Goal: Task Accomplishment & Management: Use online tool/utility

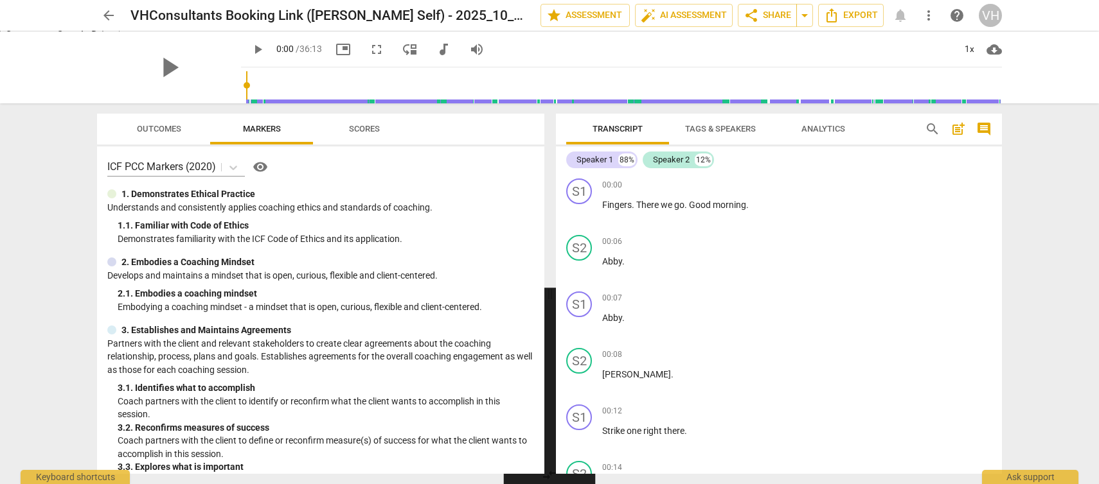
click at [109, 19] on span "arrow_back" at bounding box center [108, 15] width 15 height 15
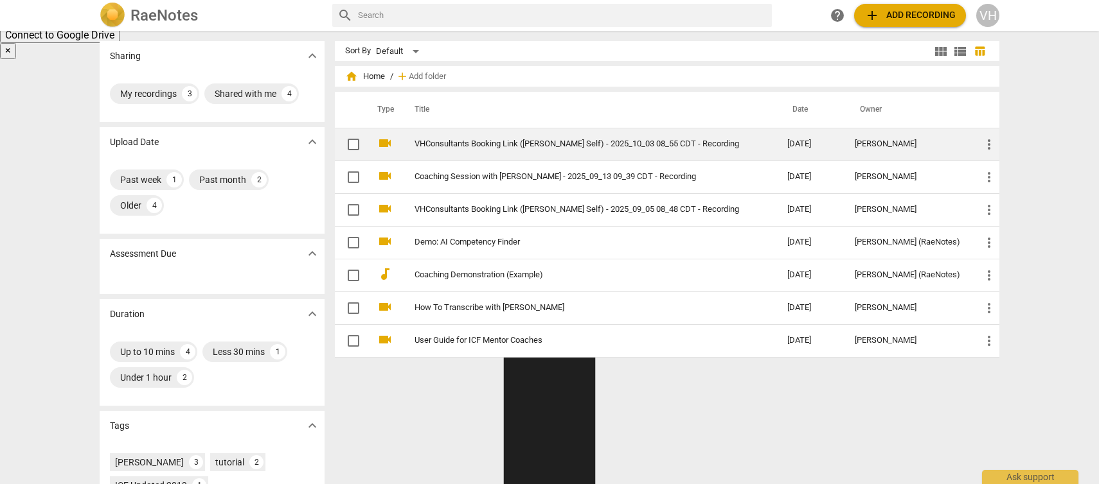
click at [508, 152] on td "VHConsultants Booking Link ([PERSON_NAME] Self) - 2025_10_03 08_55 CDT - Record…" at bounding box center [588, 144] width 378 height 33
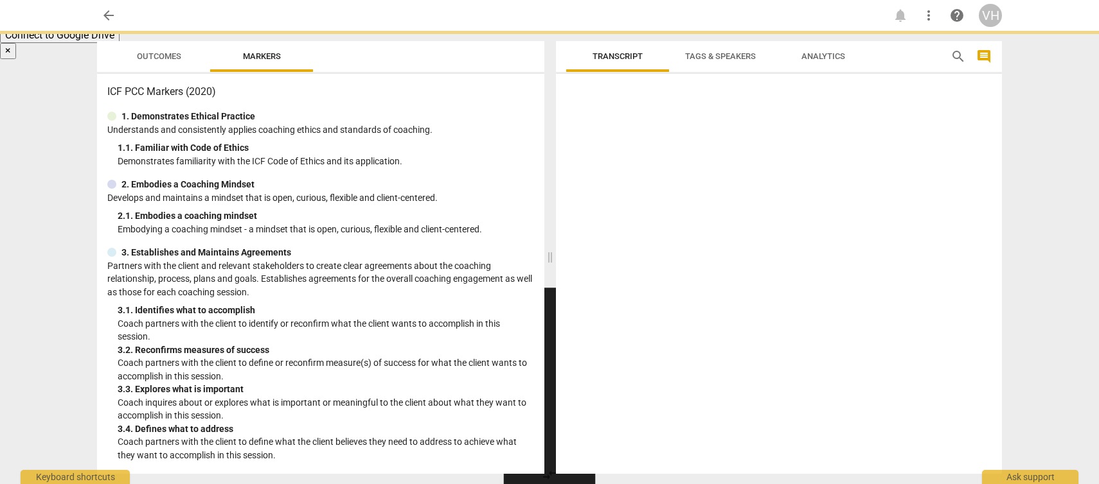
click at [508, 152] on div "1. 1. Familiar with Code of Ethics" at bounding box center [326, 147] width 416 height 13
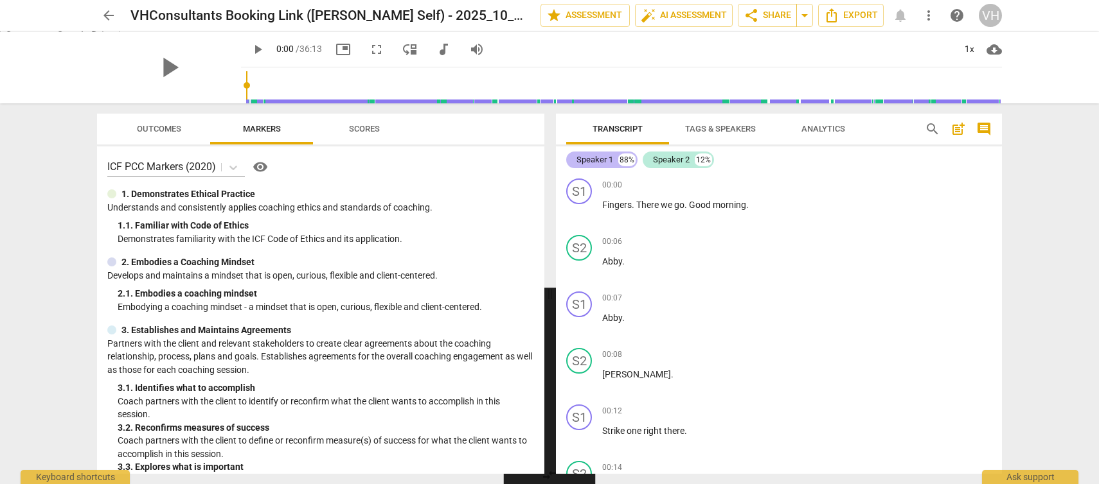
click at [602, 160] on div "Speaker 1" at bounding box center [594, 160] width 37 height 13
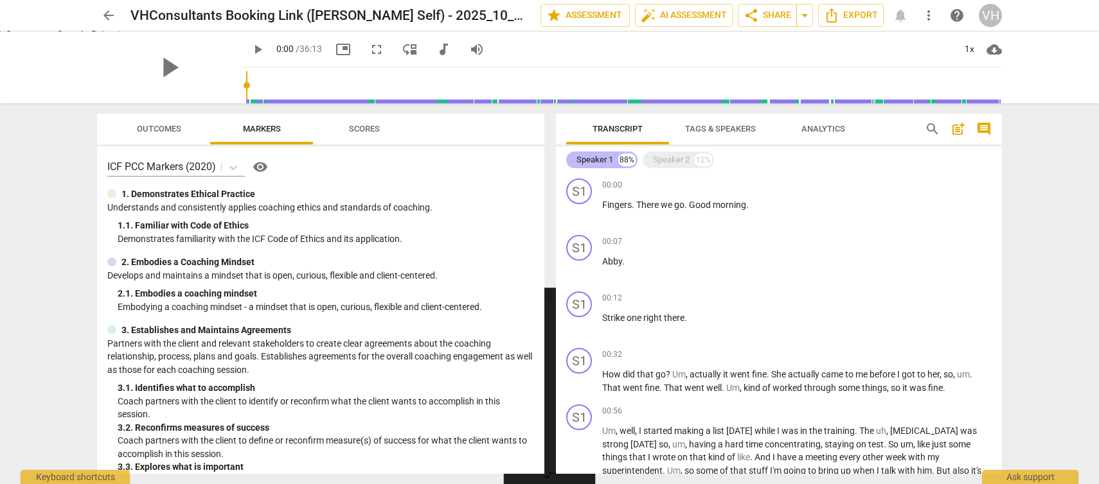
click at [624, 160] on div "88%" at bounding box center [626, 160] width 17 height 13
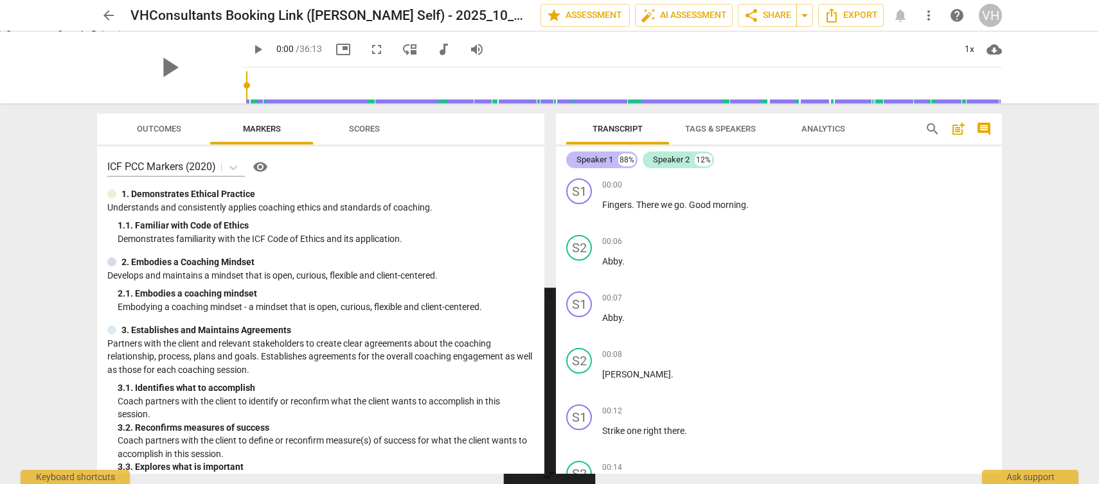
click at [624, 160] on div "88%" at bounding box center [626, 160] width 17 height 13
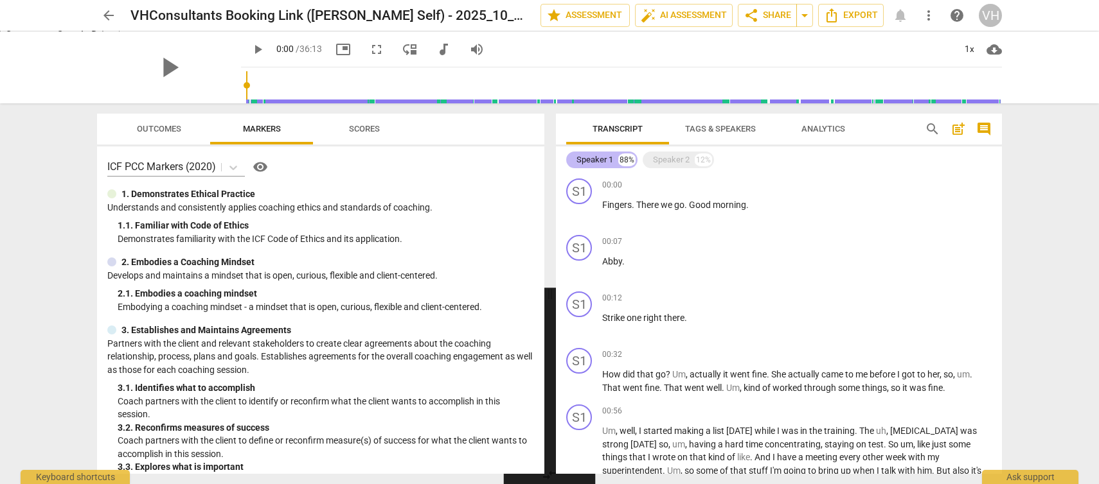
click at [624, 160] on div "88%" at bounding box center [626, 160] width 17 height 13
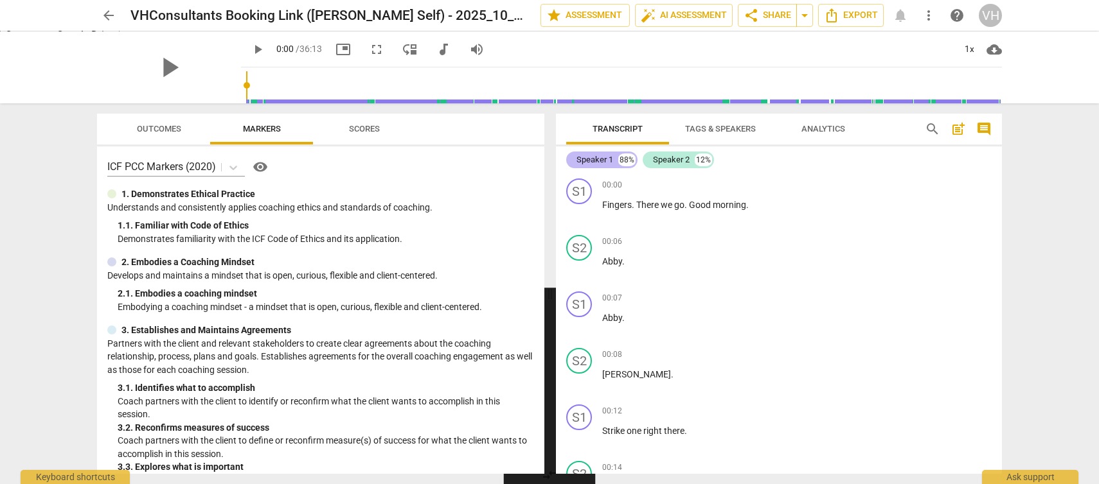
click at [625, 161] on div "88%" at bounding box center [626, 160] width 17 height 13
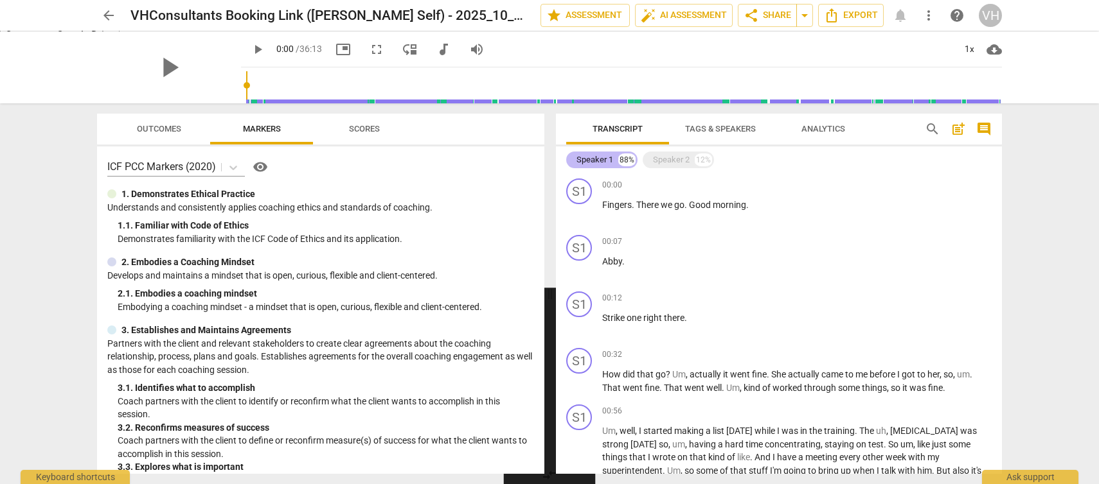
click at [625, 161] on div "88%" at bounding box center [626, 160] width 17 height 13
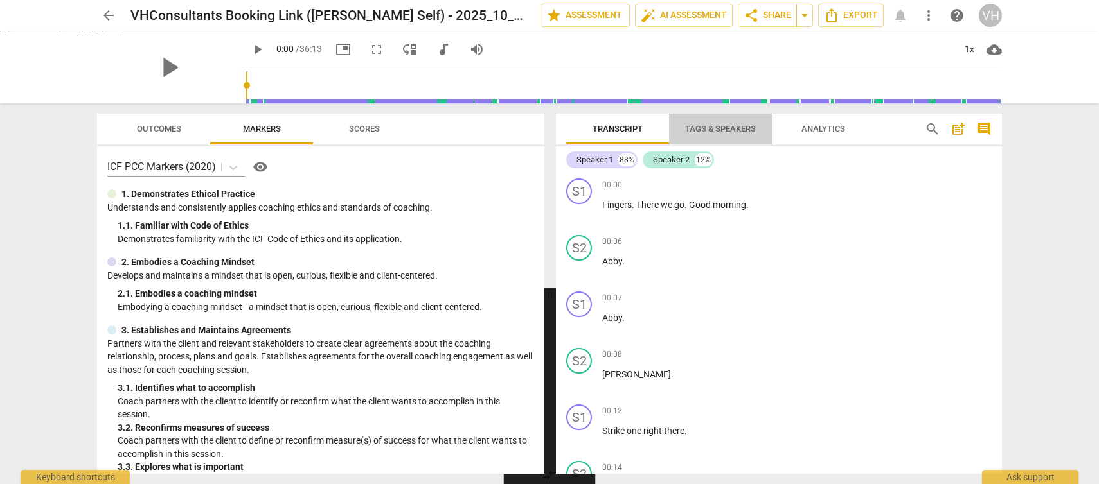
click at [715, 126] on span "Tags & Speakers" at bounding box center [720, 129] width 71 height 10
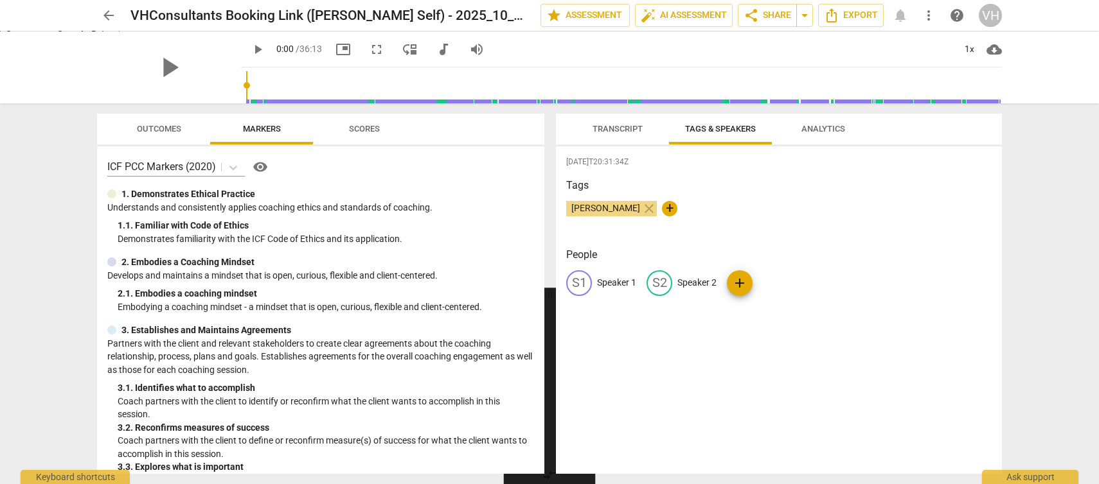
click at [604, 285] on p "Speaker 1" at bounding box center [616, 282] width 39 height 13
type input "Coachee"
click at [782, 282] on p "Speaker 2" at bounding box center [780, 282] width 39 height 13
type input "Coach"
click at [786, 353] on div "[DATE]T20:31:34Z Tags [PERSON_NAME] close + People CO Coachee edit Coach delete…" at bounding box center [779, 310] width 446 height 328
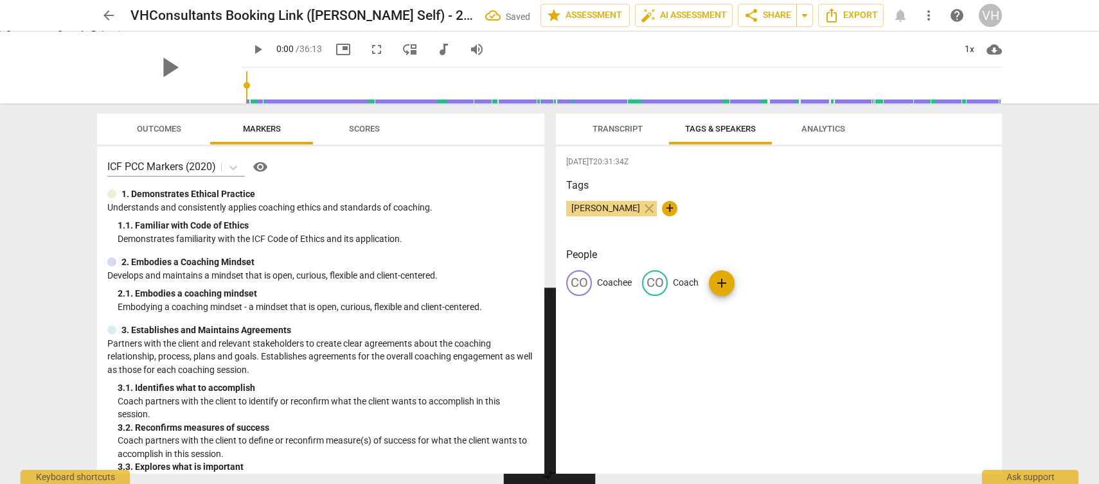
click at [809, 128] on span "Analytics" at bounding box center [823, 129] width 44 height 10
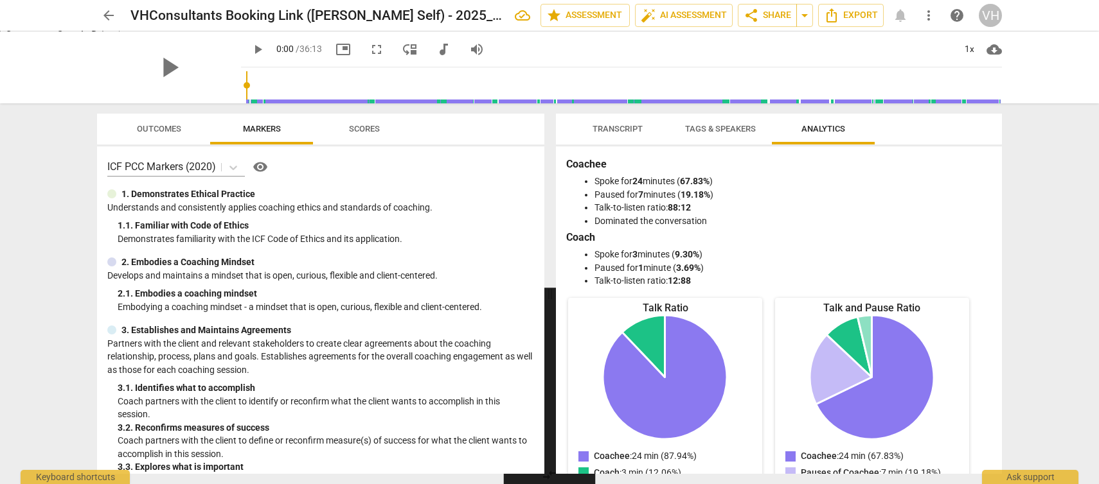
click at [362, 132] on span "Scores" at bounding box center [364, 129] width 31 height 10
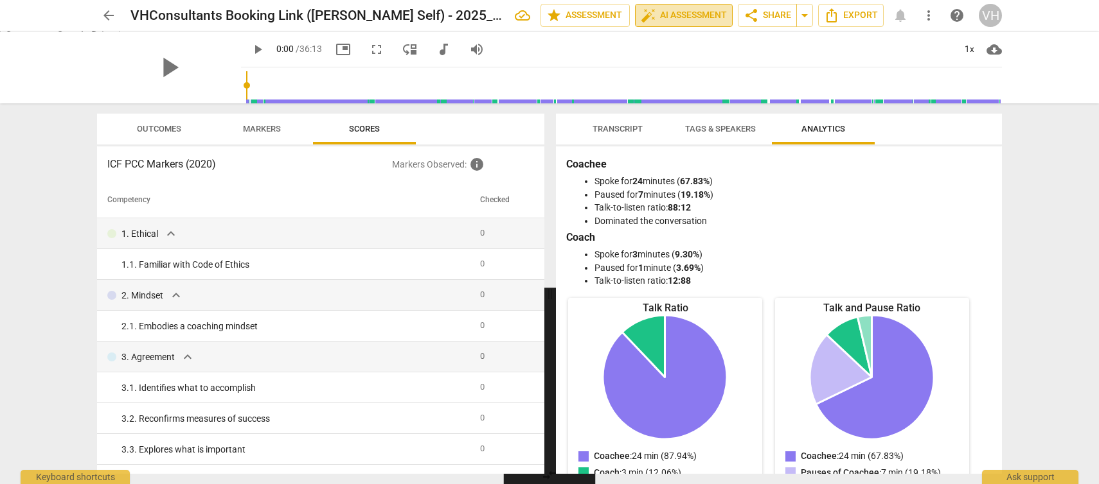
click at [705, 19] on span "auto_fix_high AI Assessment" at bounding box center [684, 15] width 86 height 15
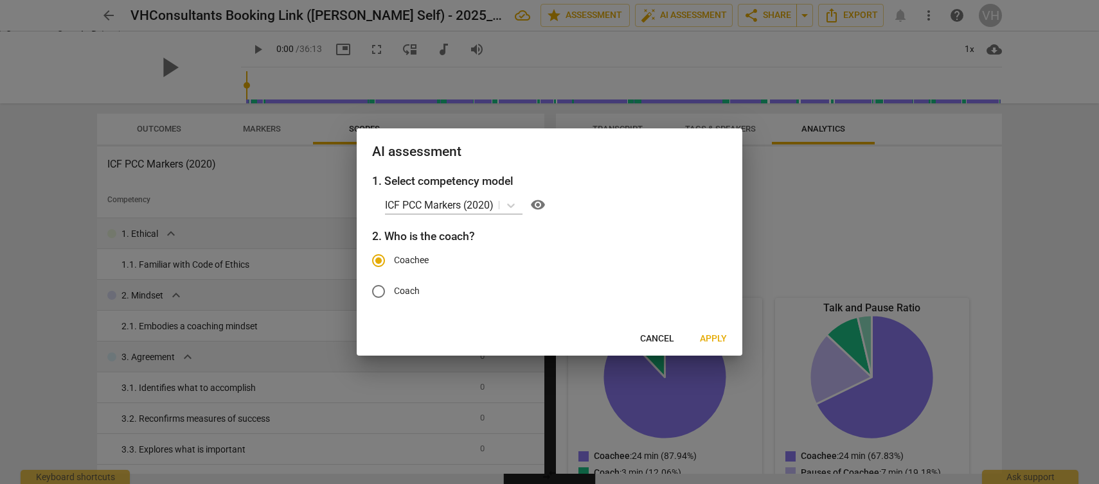
click at [414, 296] on span "Coach" at bounding box center [407, 291] width 26 height 13
click at [394, 296] on input "Coach" at bounding box center [378, 291] width 31 height 31
radio input "true"
radio input "false"
click at [717, 338] on span "Apply" at bounding box center [713, 339] width 27 height 13
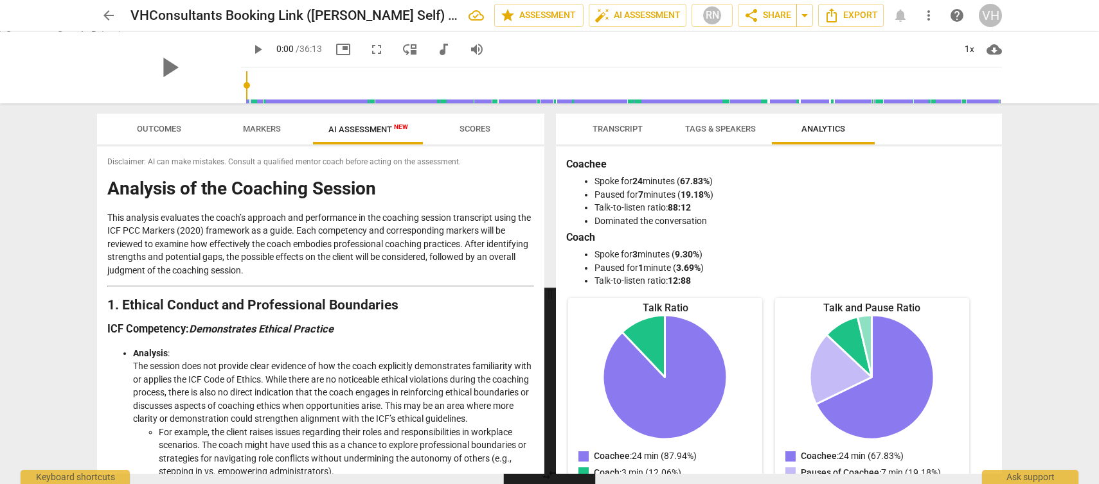
click at [363, 130] on span "AI Assessment New" at bounding box center [368, 130] width 80 height 10
click at [107, 20] on span "arrow_back" at bounding box center [108, 15] width 15 height 15
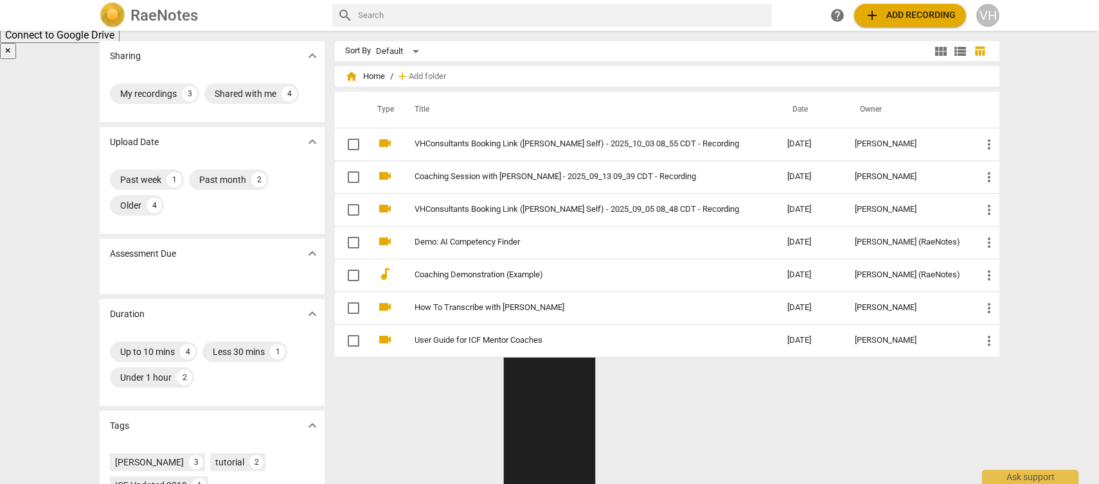
click at [930, 17] on span "add Add recording" at bounding box center [909, 15] width 91 height 15
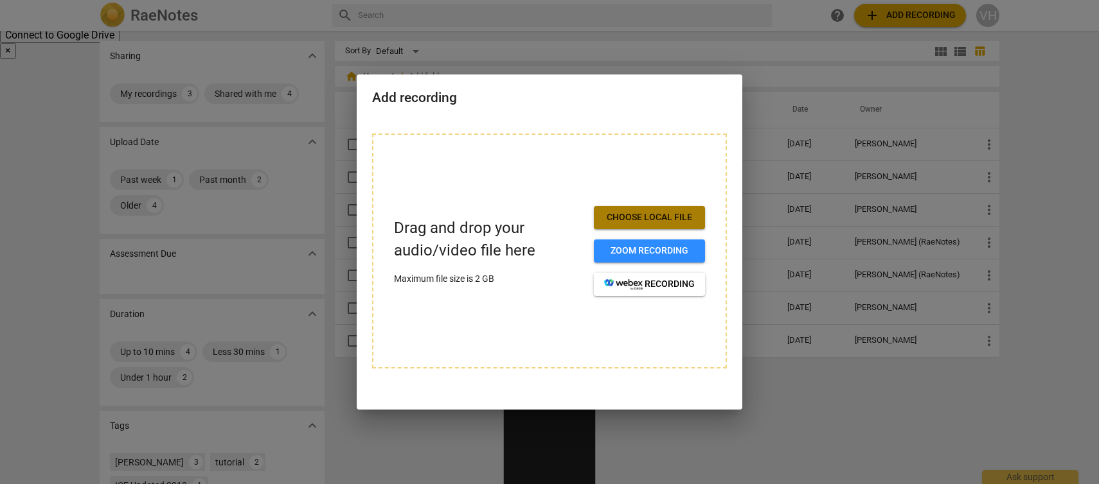
click at [668, 222] on span "Choose local file" at bounding box center [649, 217] width 91 height 13
click at [660, 220] on span "Choose local file" at bounding box center [649, 217] width 91 height 13
click at [657, 218] on span "Choose local file" at bounding box center [649, 217] width 91 height 13
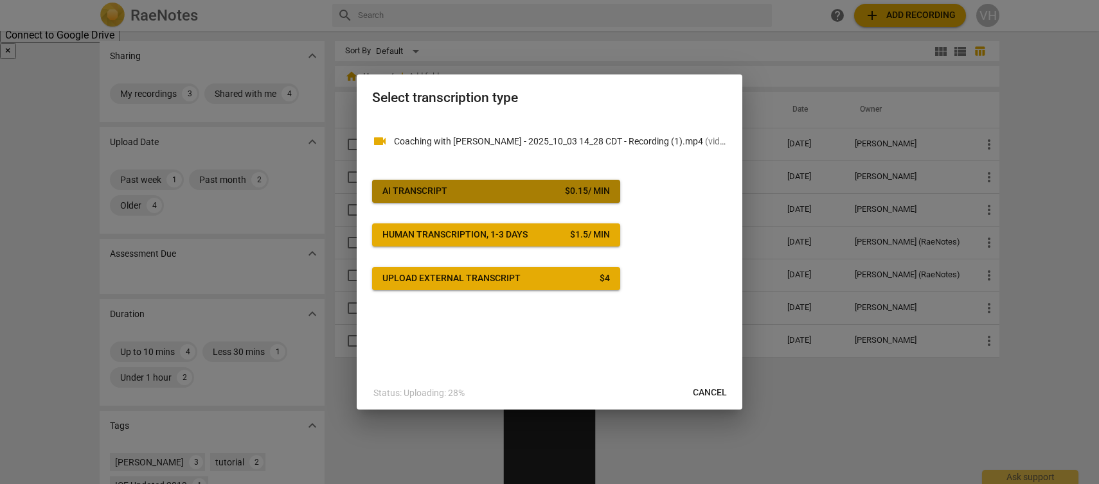
click at [459, 190] on span "AI Transcript $ 0.15 / min" at bounding box center [495, 191] width 227 height 13
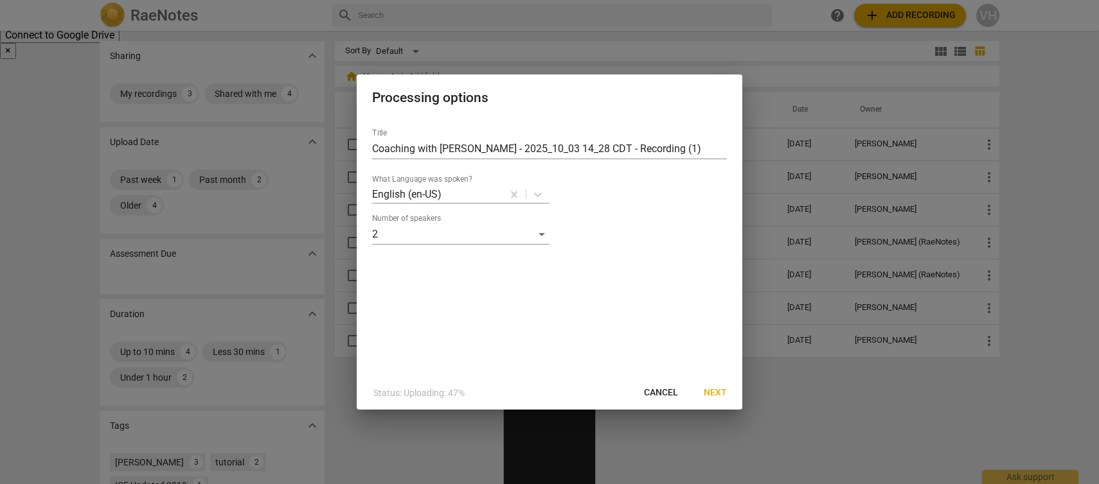
click at [715, 393] on span "Next" at bounding box center [715, 393] width 23 height 13
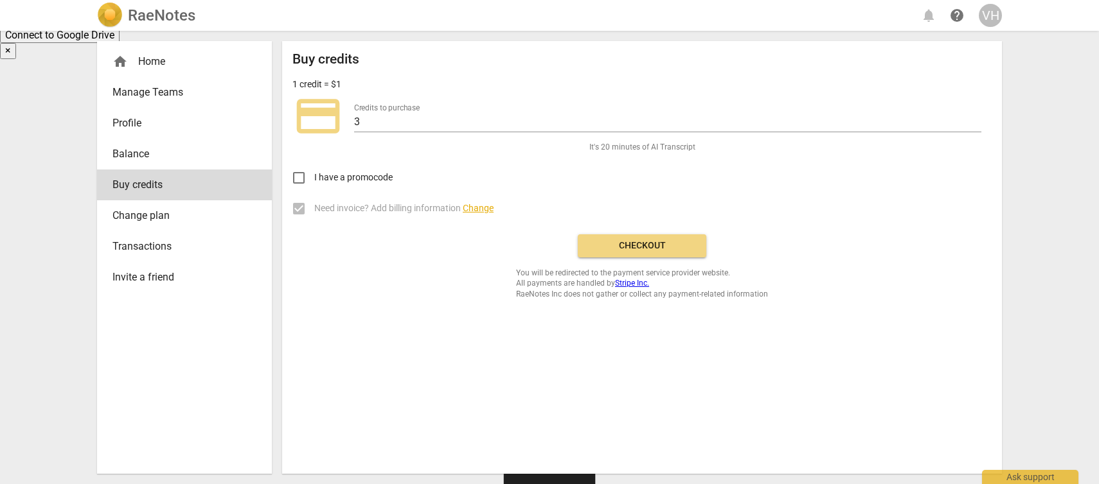
click at [640, 245] on span "Checkout" at bounding box center [642, 246] width 108 height 13
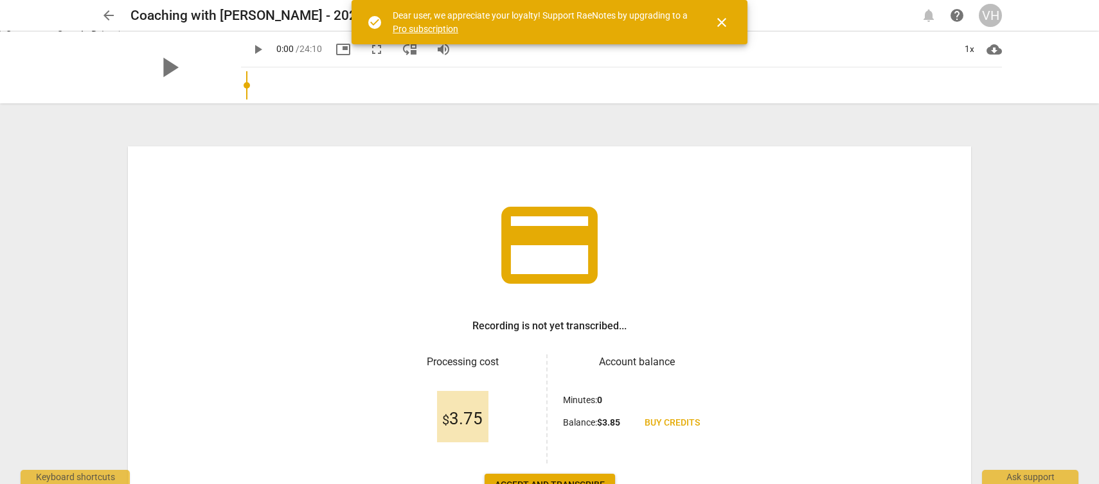
click at [722, 21] on span "close" at bounding box center [721, 22] width 15 height 15
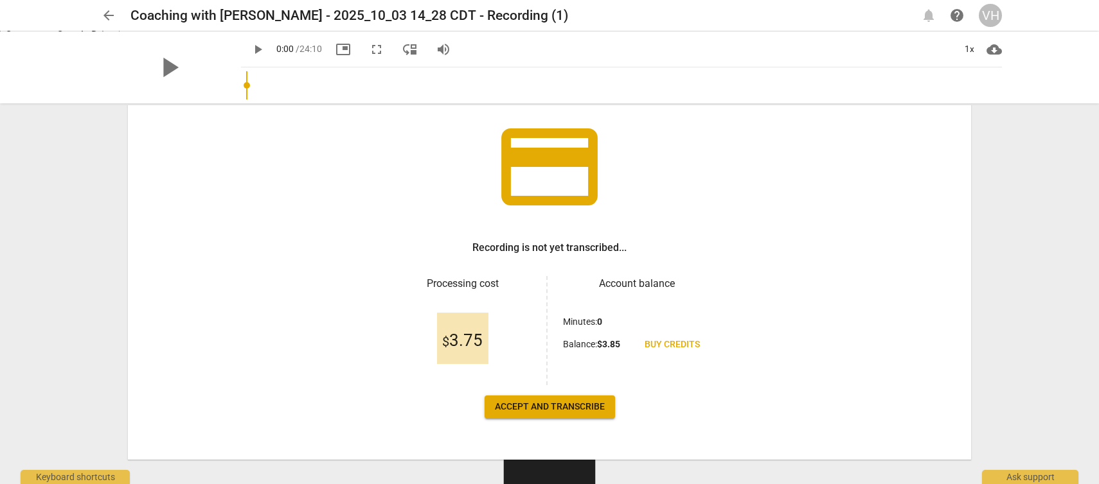
scroll to position [95, 0]
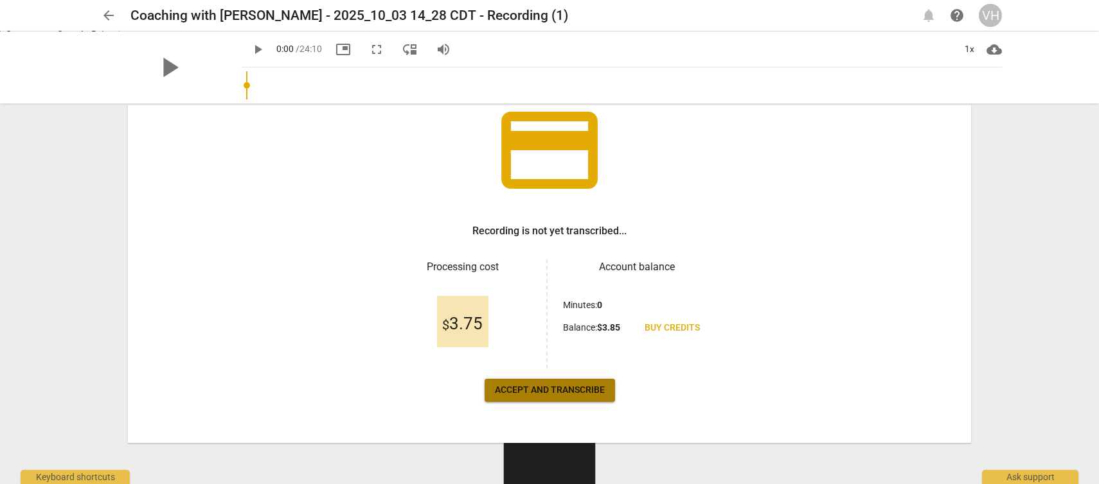
click at [564, 392] on span "Accept and transcribe" at bounding box center [550, 390] width 110 height 13
